Goal: Information Seeking & Learning: Learn about a topic

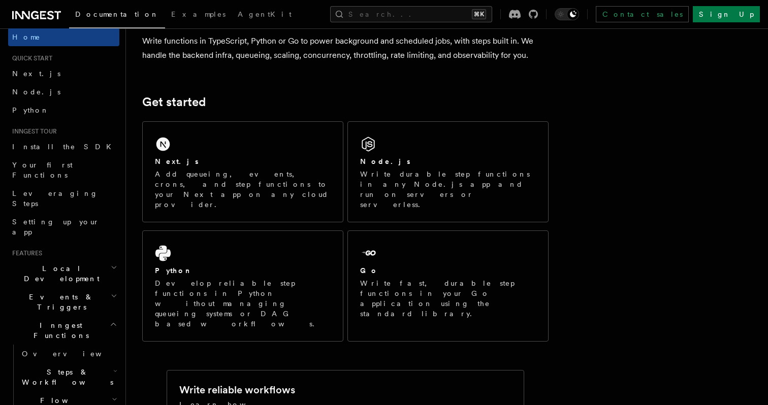
scroll to position [112, 0]
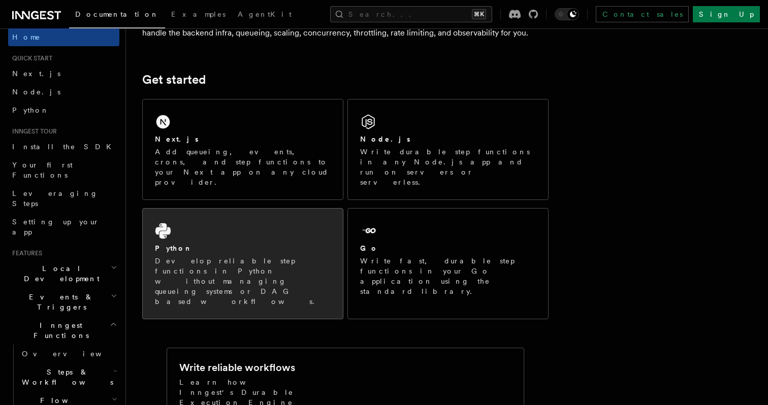
click at [189, 216] on div "Python Develop reliable step functions in Python without managing queueing syst…" at bounding box center [243, 264] width 200 height 110
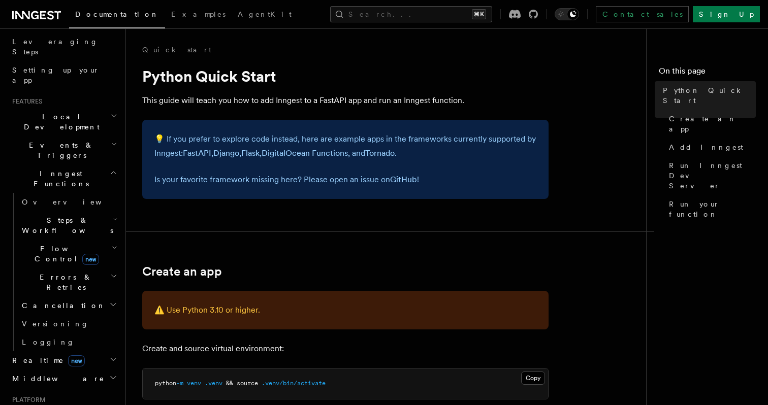
scroll to position [164, 0]
click at [45, 237] on h2 "Flow Control new" at bounding box center [69, 251] width 102 height 28
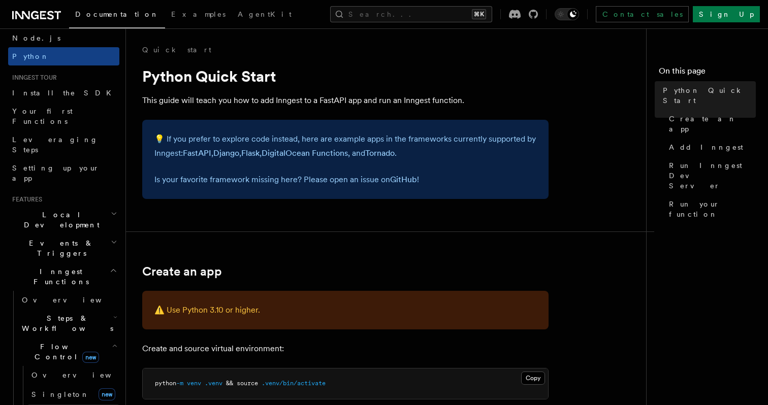
scroll to position [0, 0]
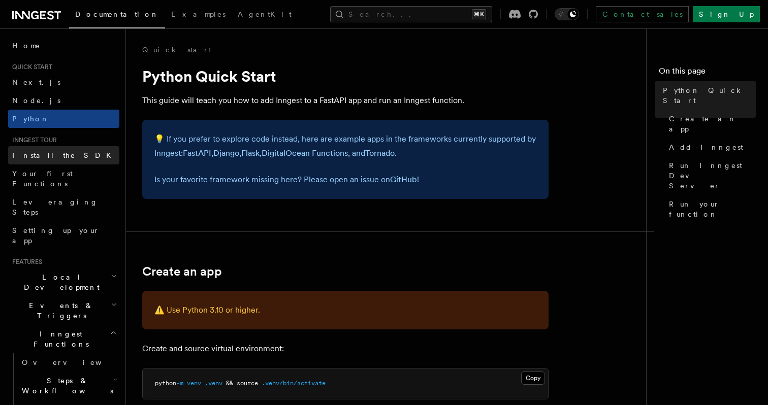
click at [59, 151] on link "Install the SDK" at bounding box center [63, 155] width 111 height 18
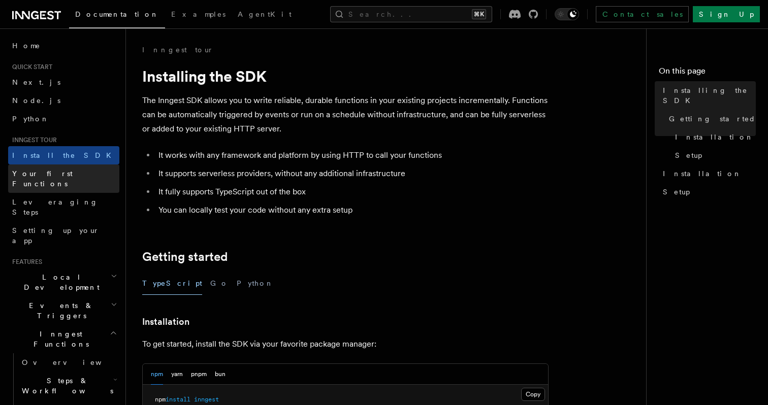
click at [60, 177] on span "Your first Functions" at bounding box center [42, 179] width 60 height 18
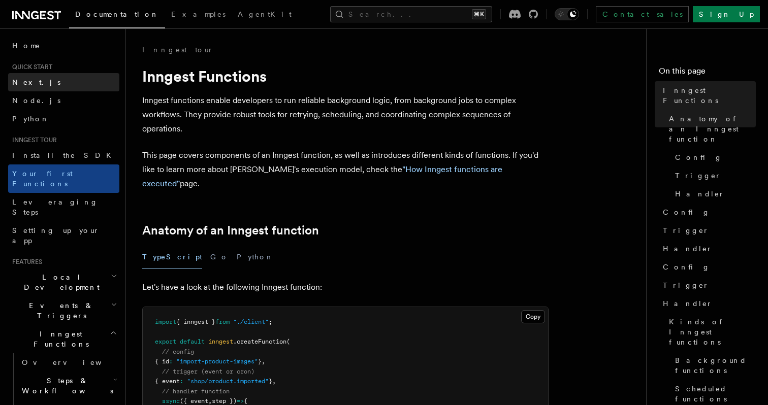
click at [59, 84] on link "Next.js" at bounding box center [63, 82] width 111 height 18
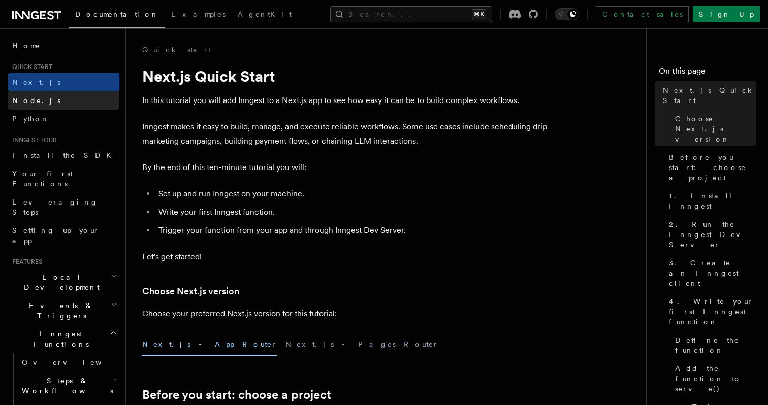
click at [57, 105] on link "Node.js" at bounding box center [63, 100] width 111 height 18
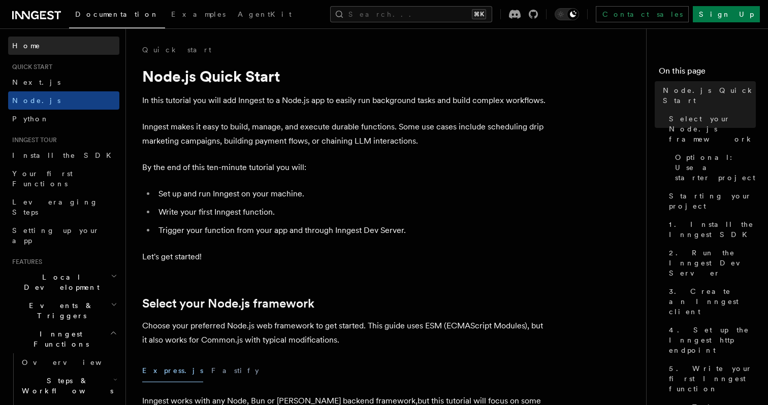
click at [54, 40] on link "Home" at bounding box center [63, 46] width 111 height 18
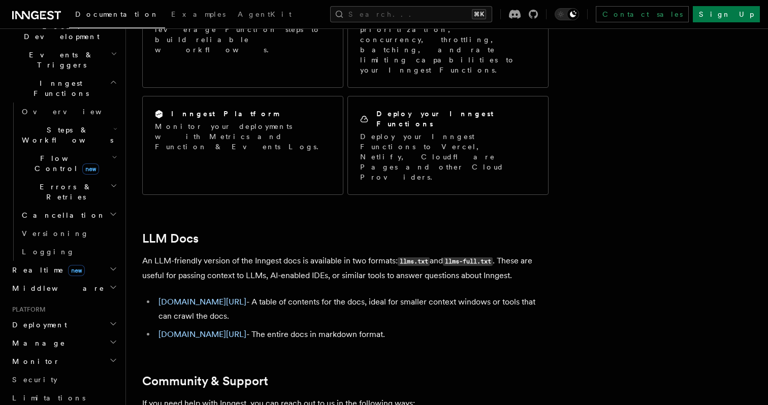
scroll to position [252, 0]
click at [60, 315] on h2 "Deployment" at bounding box center [63, 324] width 111 height 18
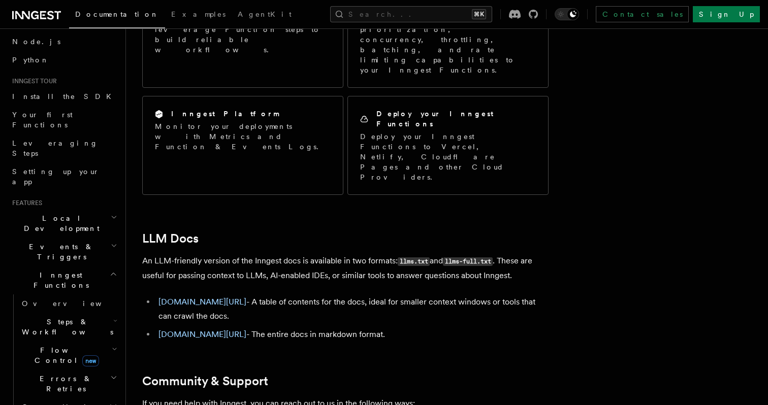
scroll to position [0, 0]
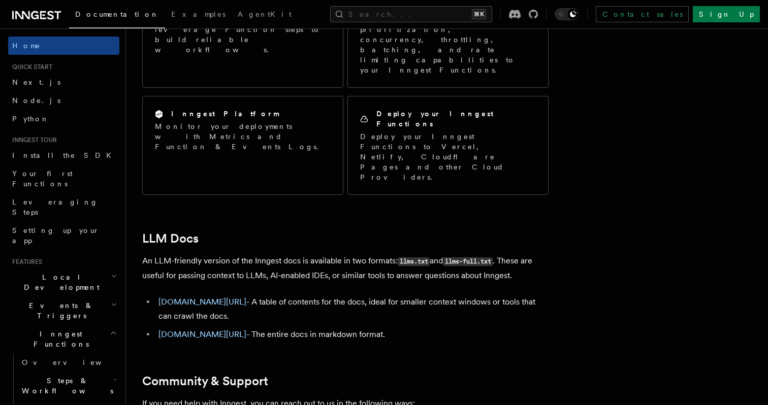
click at [53, 272] on span "Local Development" at bounding box center [59, 282] width 103 height 20
click at [52, 297] on h2 "Events & Triggers" at bounding box center [63, 311] width 111 height 28
click at [422, 2] on div "Documentation Examples AgentKit Search... ⌘K Contact sales Sign Up" at bounding box center [384, 14] width 768 height 28
click at [414, 17] on button "Search... ⌘K" at bounding box center [411, 14] width 162 height 16
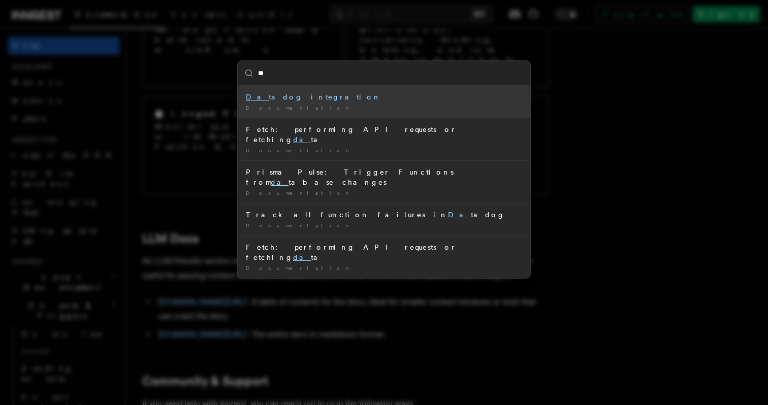
type input "***"
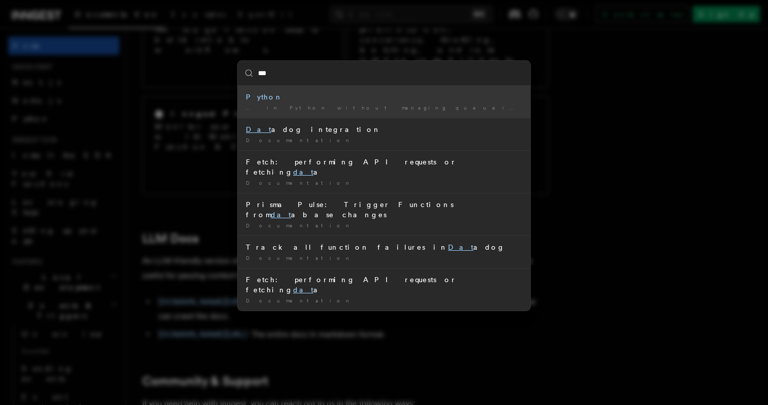
click at [390, 97] on div "Python" at bounding box center [384, 97] width 276 height 10
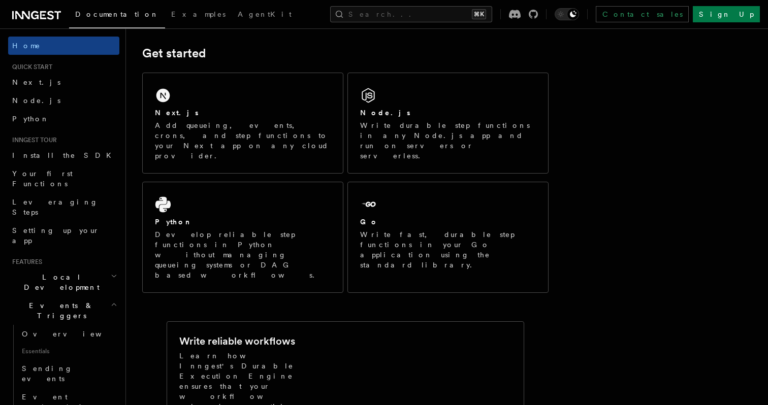
scroll to position [136, 0]
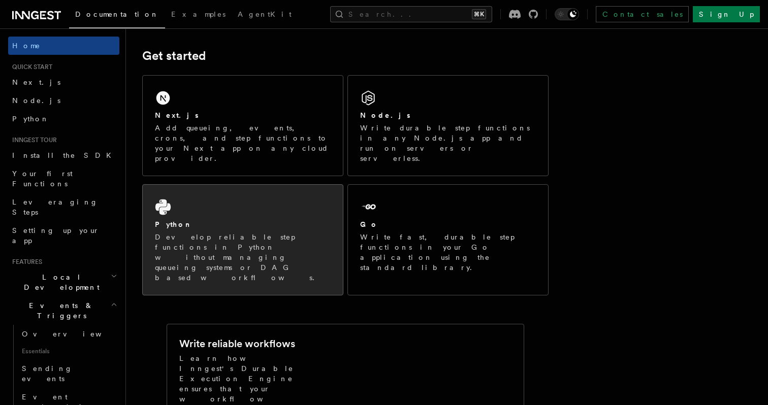
click at [300, 185] on div "Python Develop reliable step functions in Python without managing queueing syst…" at bounding box center [243, 240] width 200 height 110
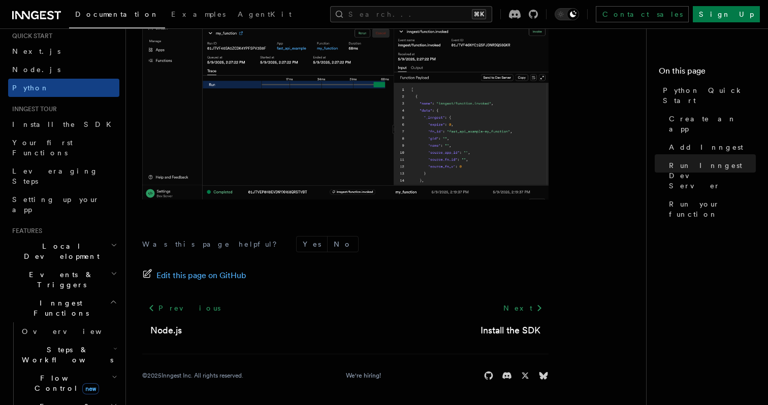
scroll to position [40, 0]
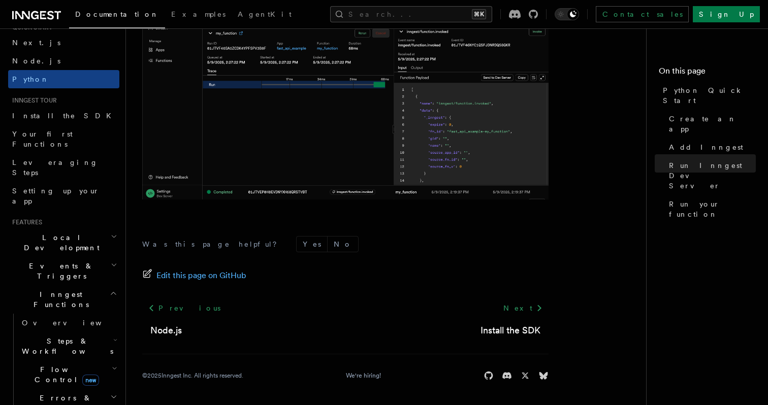
click at [54, 336] on span "Steps & Workflows" at bounding box center [65, 346] width 95 height 20
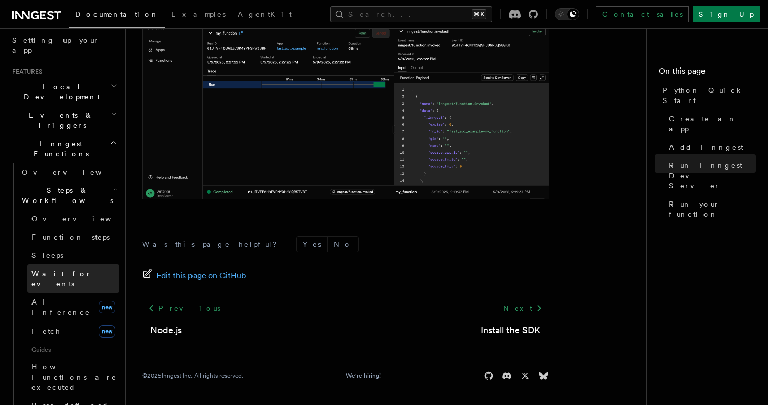
scroll to position [197, 0]
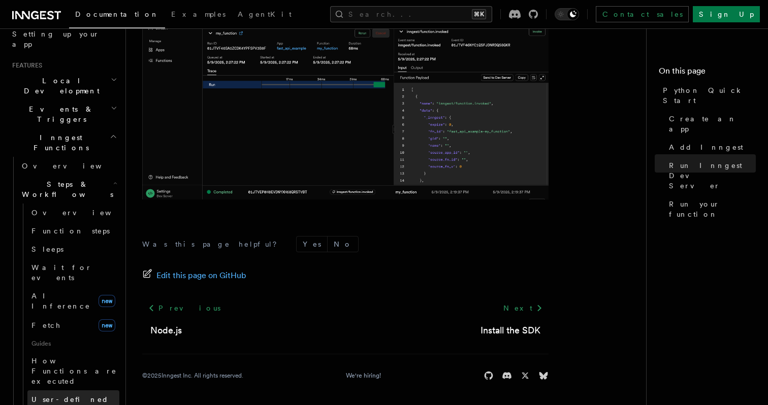
click at [73, 391] on link "User-defined Workflows" at bounding box center [73, 405] width 92 height 28
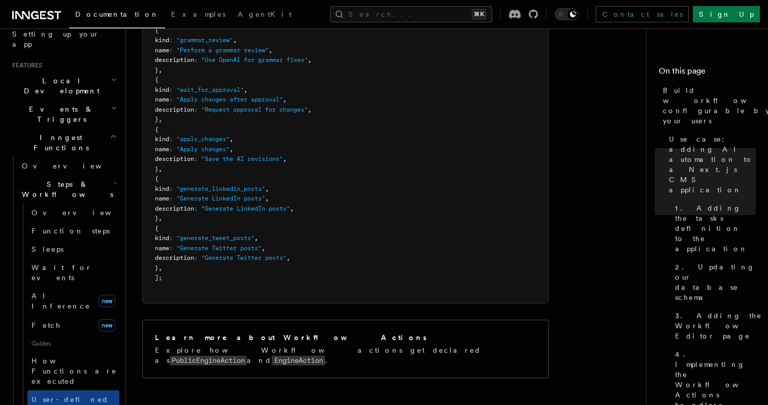
scroll to position [1281, 0]
